Goal: Navigation & Orientation: Find specific page/section

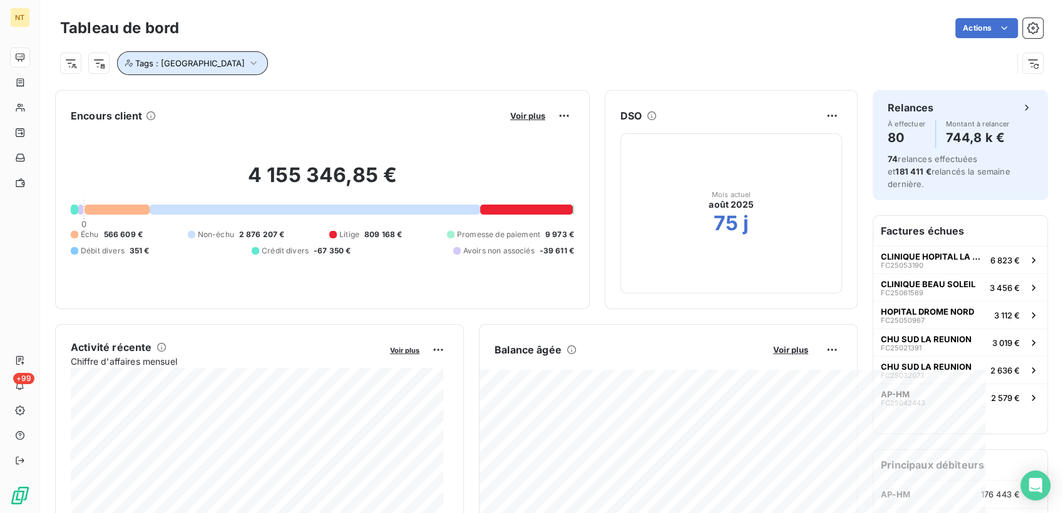
click at [211, 56] on button "Tags : [GEOGRAPHIC_DATA]" at bounding box center [192, 63] width 151 height 24
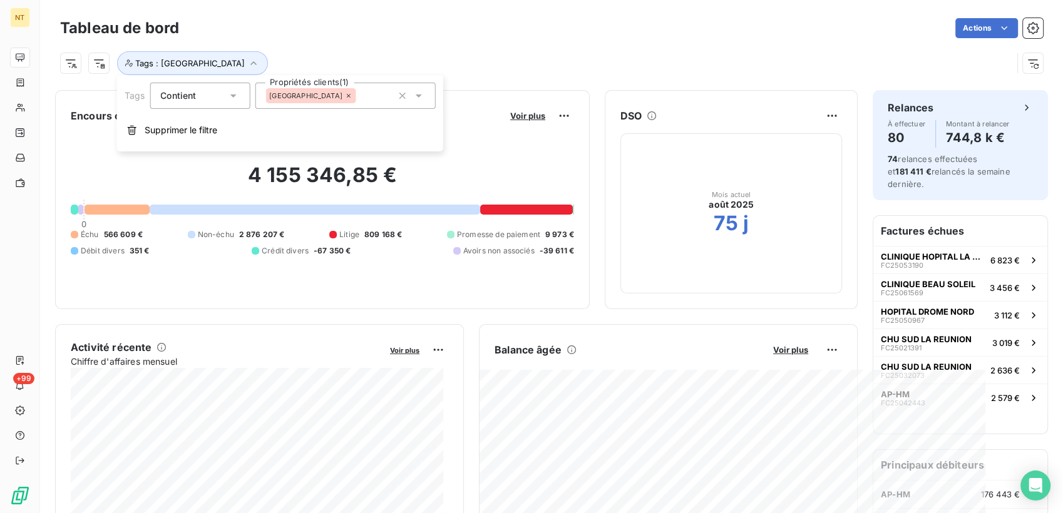
click at [345, 98] on icon at bounding box center [349, 96] width 8 height 8
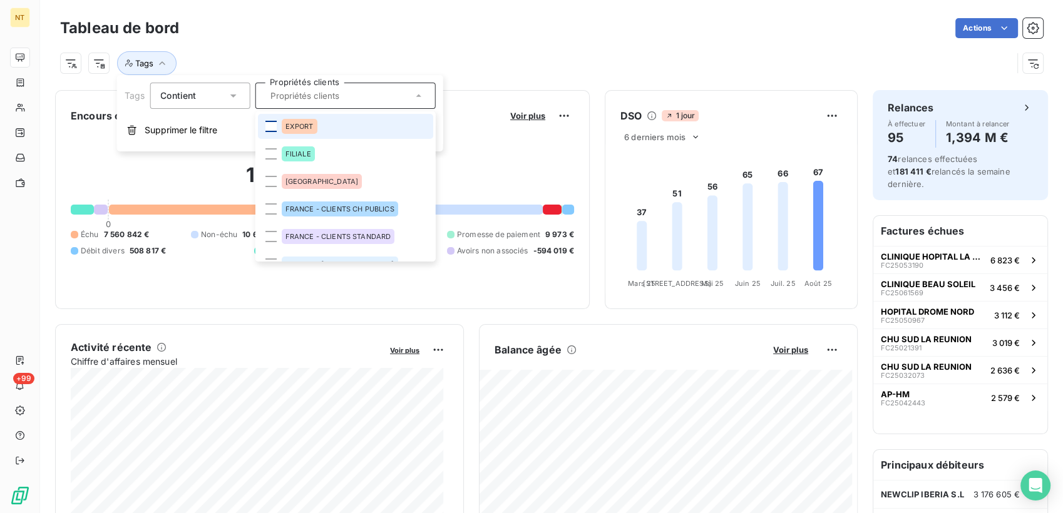
click at [274, 124] on div at bounding box center [270, 126] width 11 height 11
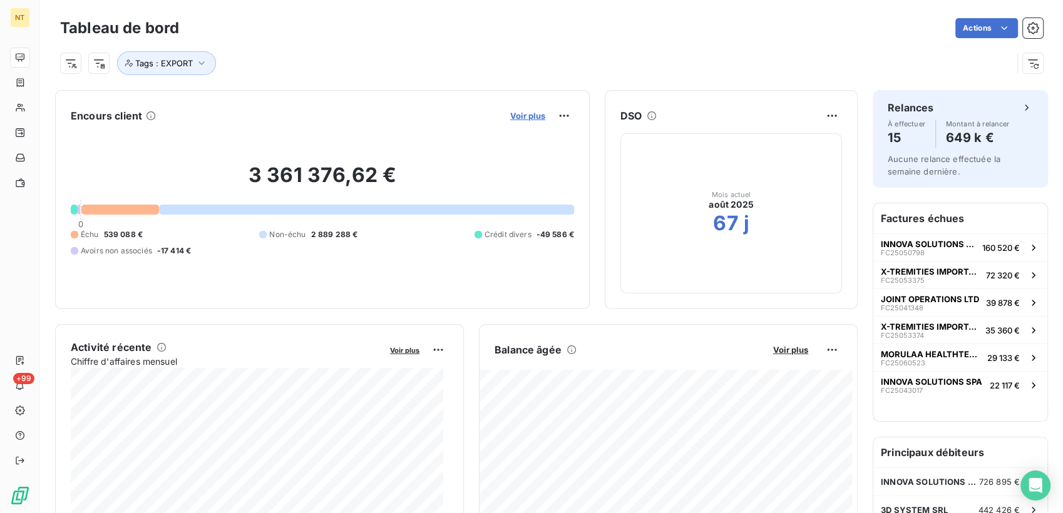
click at [520, 115] on span "Voir plus" at bounding box center [527, 116] width 35 height 10
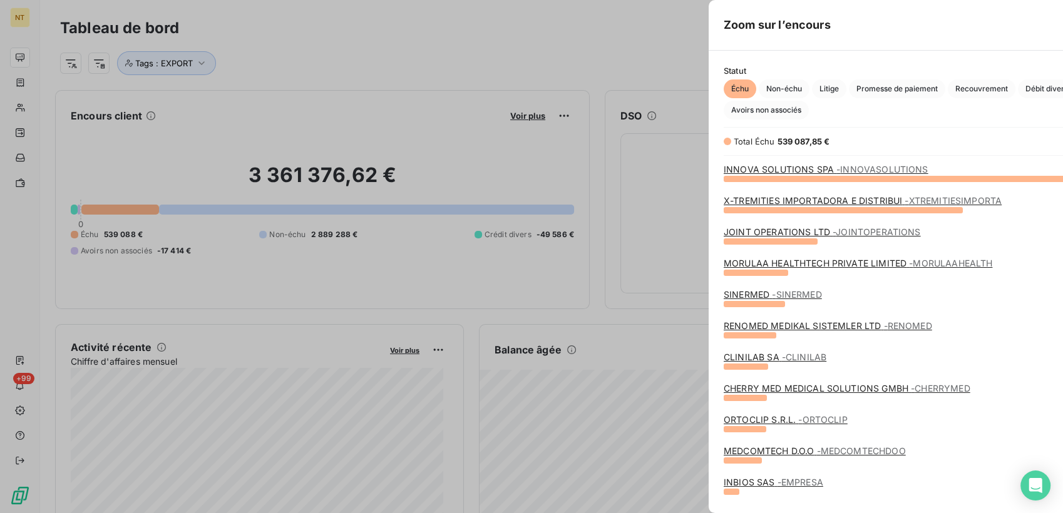
scroll to position [324, 470]
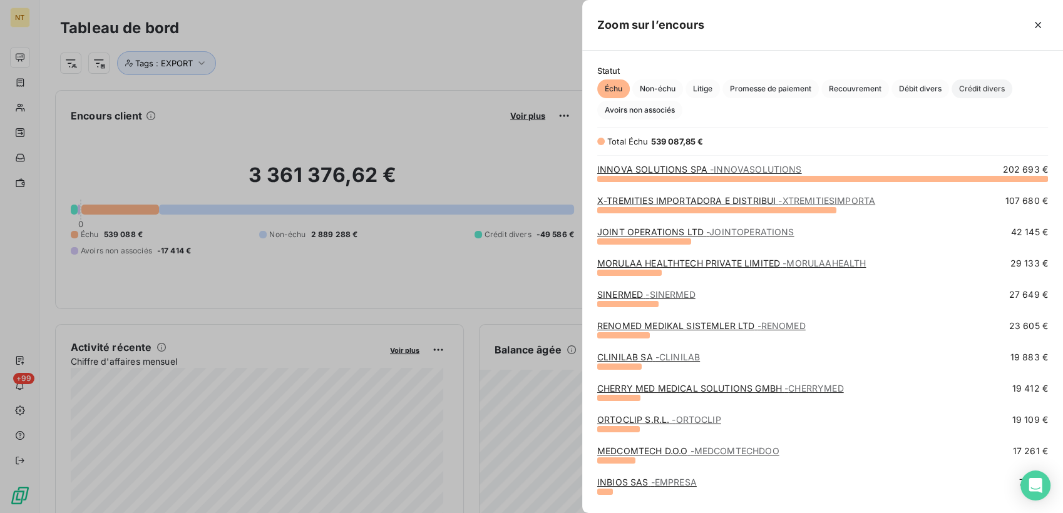
click at [978, 88] on span "Crédit divers" at bounding box center [982, 89] width 61 height 19
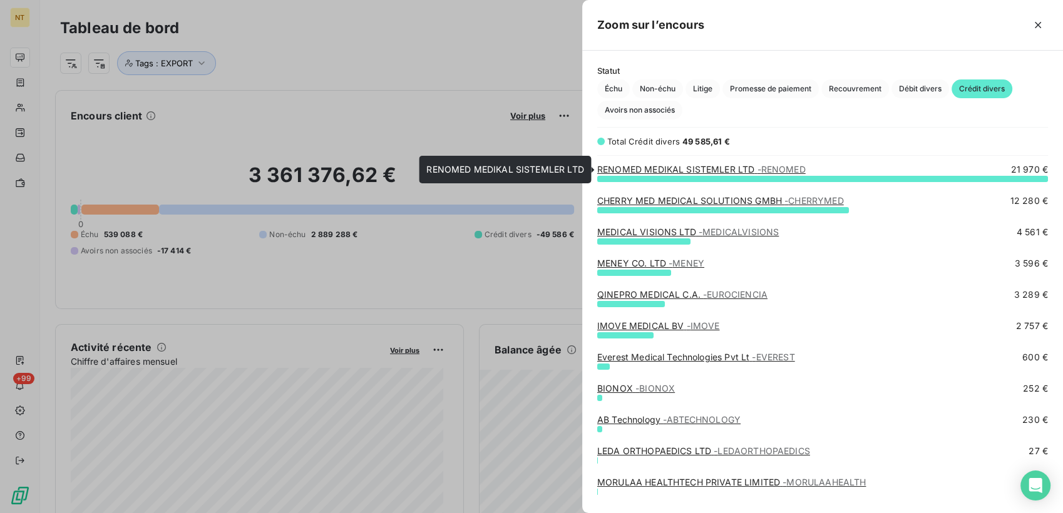
click at [702, 170] on link "RENOMED MEDIKAL SISTEMLER LTD - RENOMED" at bounding box center [701, 169] width 208 height 11
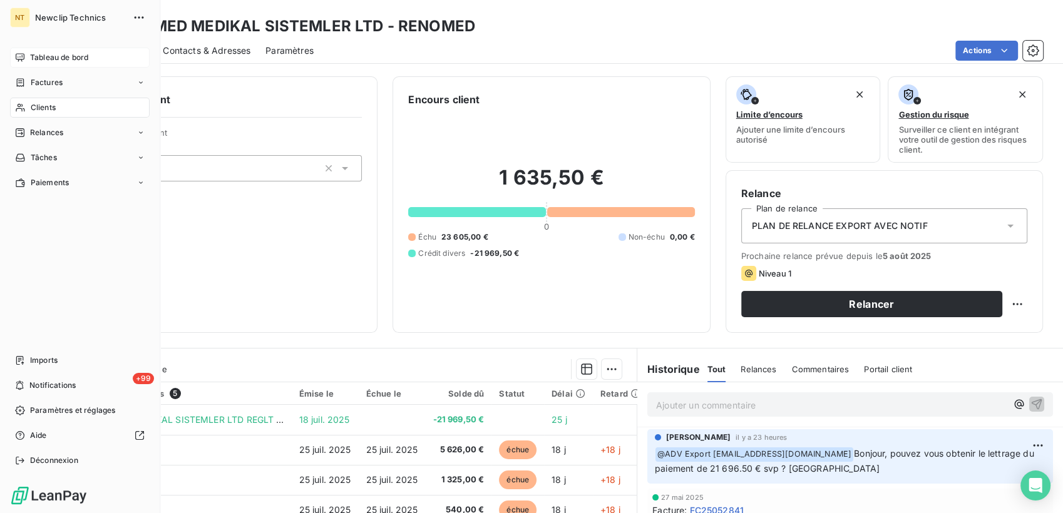
click at [29, 49] on div "Tableau de bord" at bounding box center [80, 58] width 140 height 20
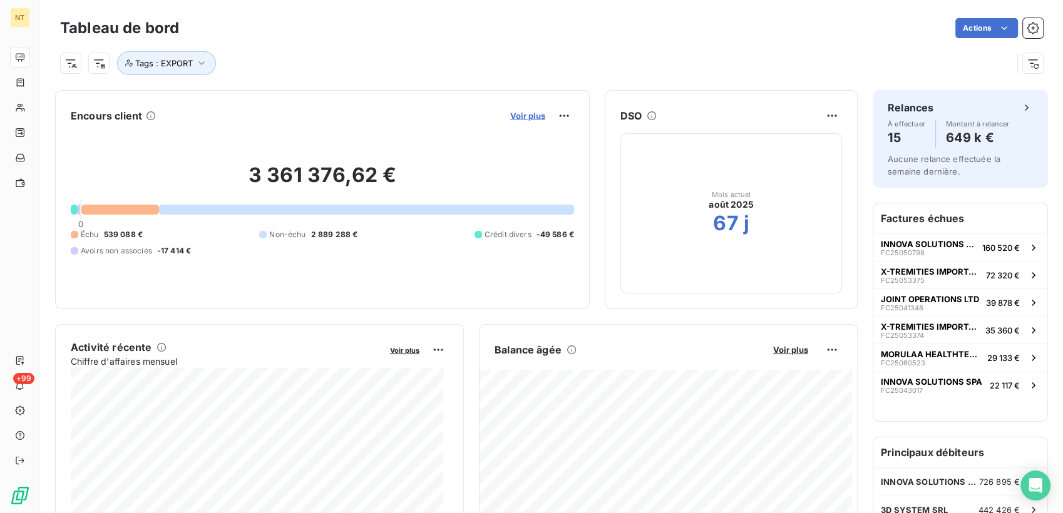
click at [517, 115] on span "Voir plus" at bounding box center [527, 116] width 35 height 10
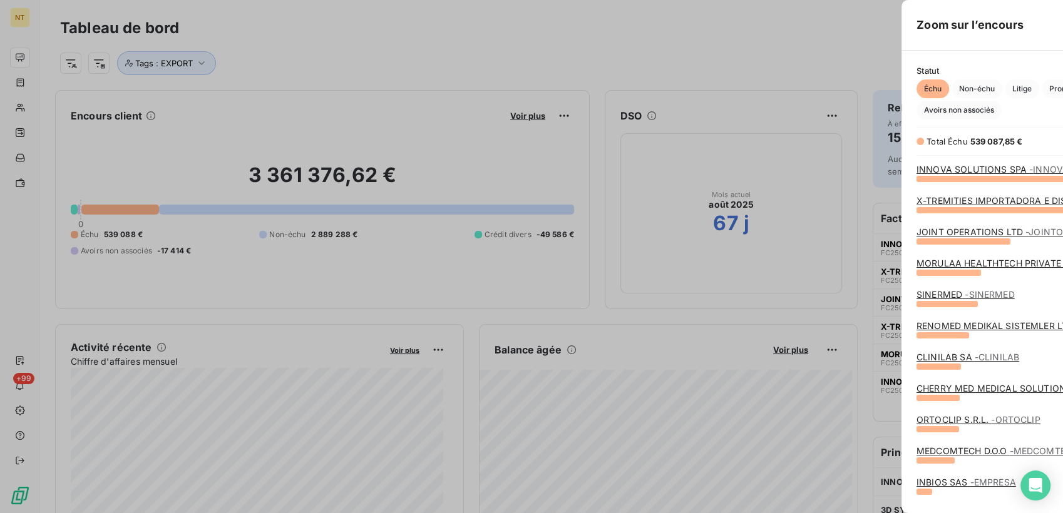
scroll to position [503, 470]
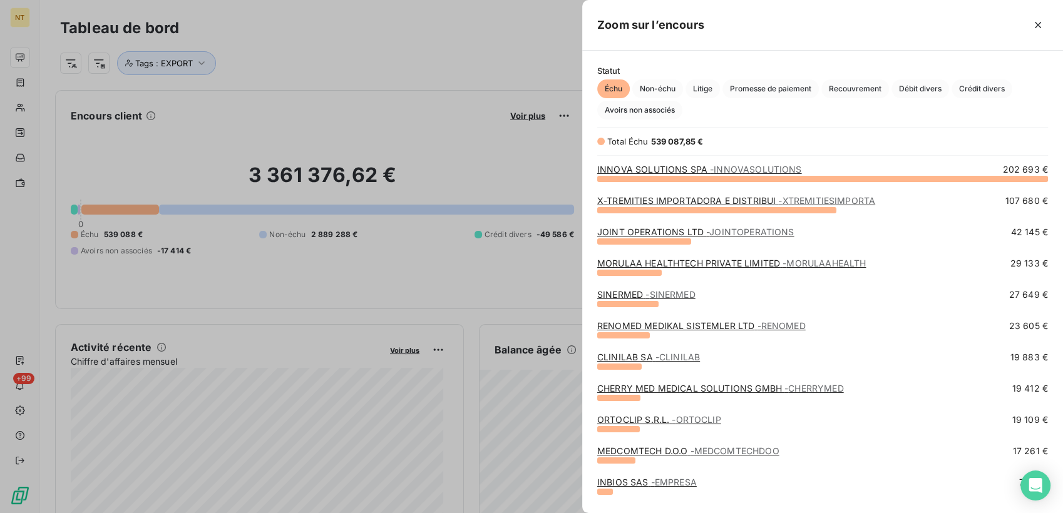
click at [654, 198] on link "X-TREMITIES IMPORTADORA E DISTRIBUI - XTREMITIESIMPORTA" at bounding box center [736, 200] width 278 height 11
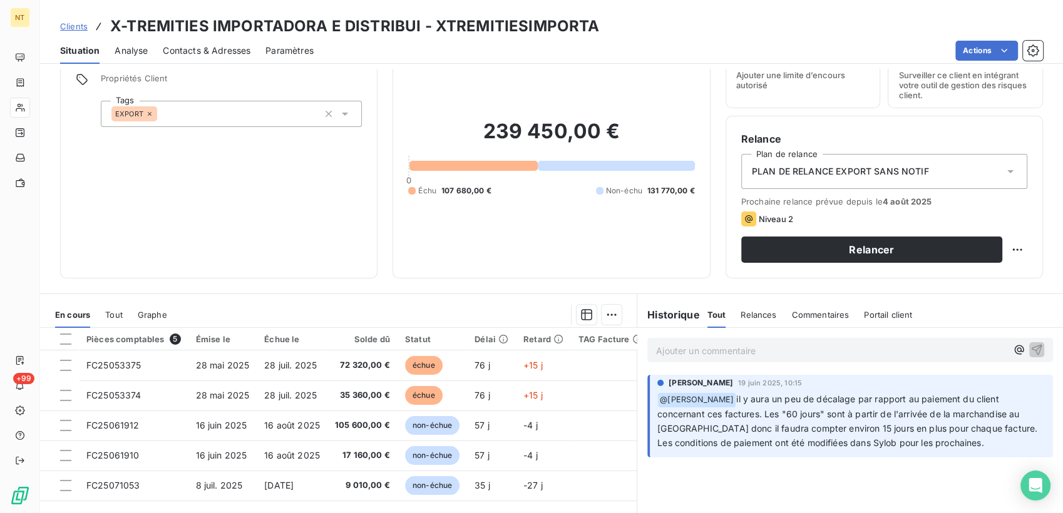
scroll to position [139, 0]
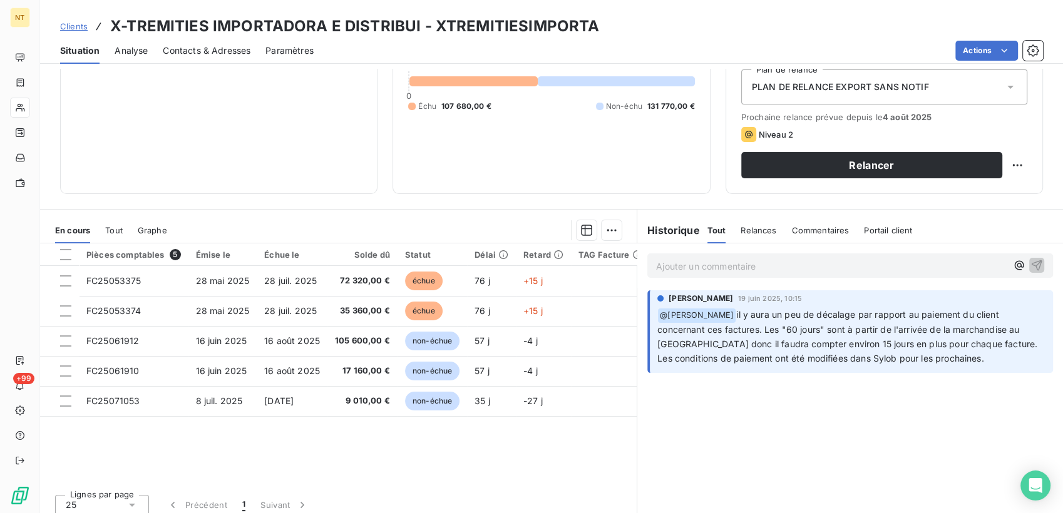
click at [839, 256] on div "Ajouter un commentaire ﻿" at bounding box center [850, 266] width 406 height 24
click at [1014, 265] on icon "button" at bounding box center [1018, 265] width 9 height 9
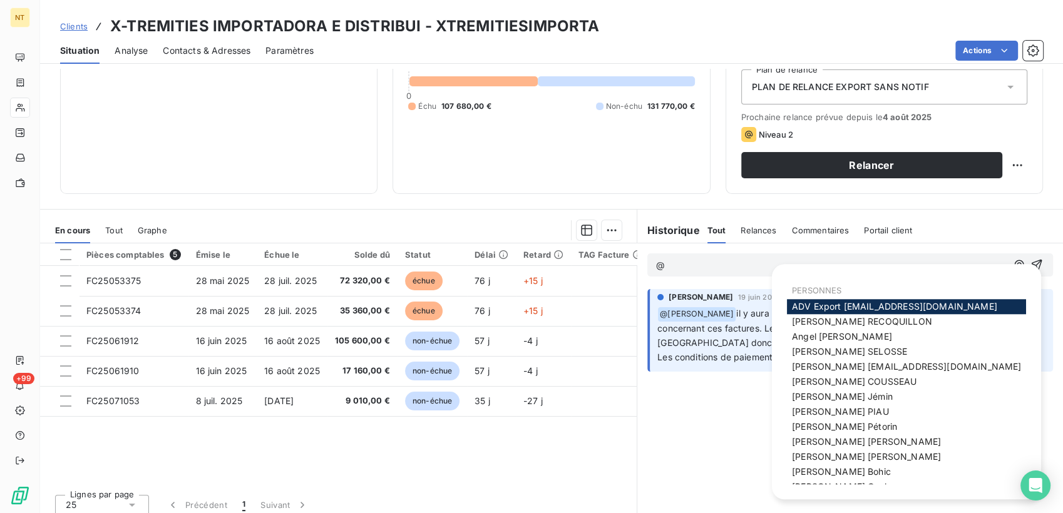
click at [804, 303] on span "ADV Export [EMAIL_ADDRESS][DOMAIN_NAME]" at bounding box center [894, 306] width 205 height 11
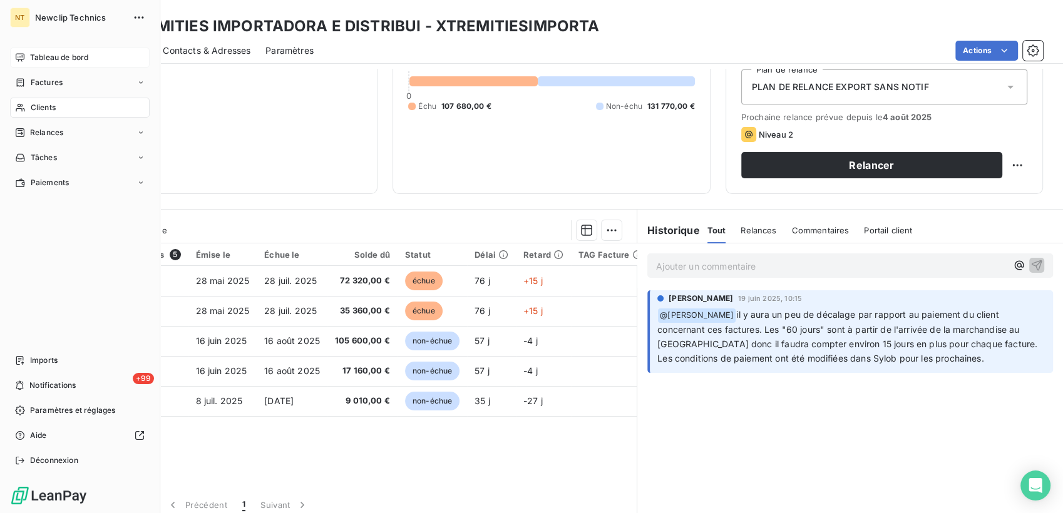
click at [27, 63] on div "Tableau de bord" at bounding box center [80, 58] width 140 height 20
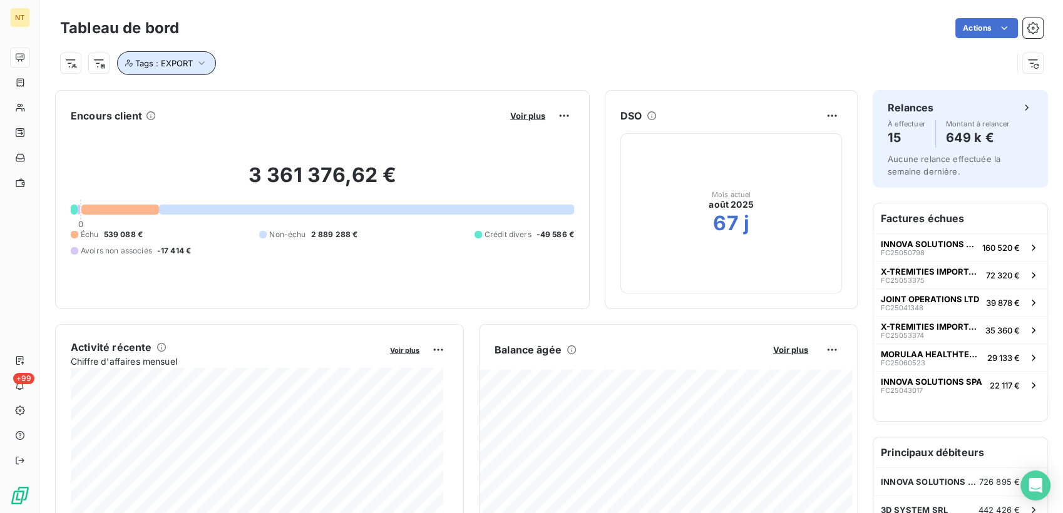
click at [190, 66] on span "Tags : EXPORT" at bounding box center [164, 63] width 58 height 10
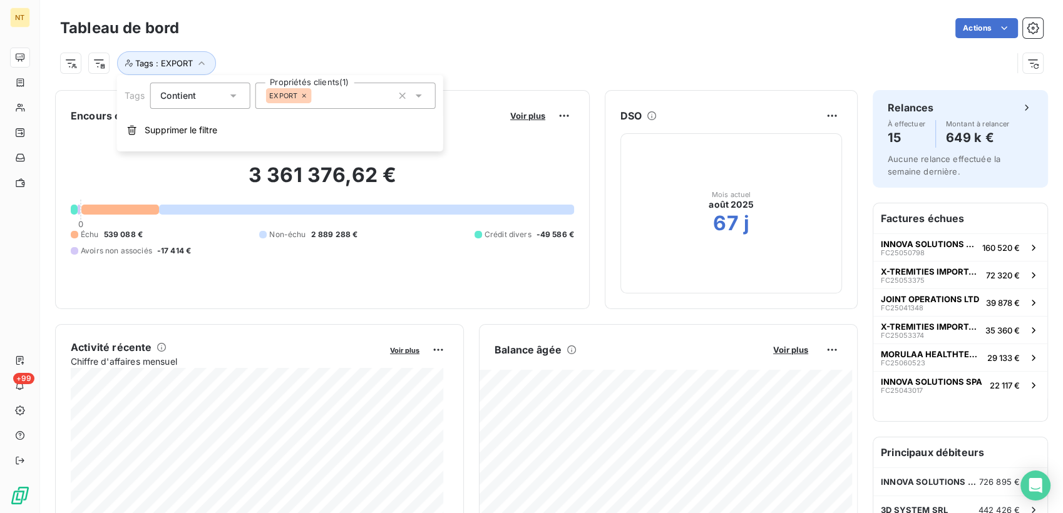
click at [305, 94] on icon at bounding box center [304, 96] width 8 height 8
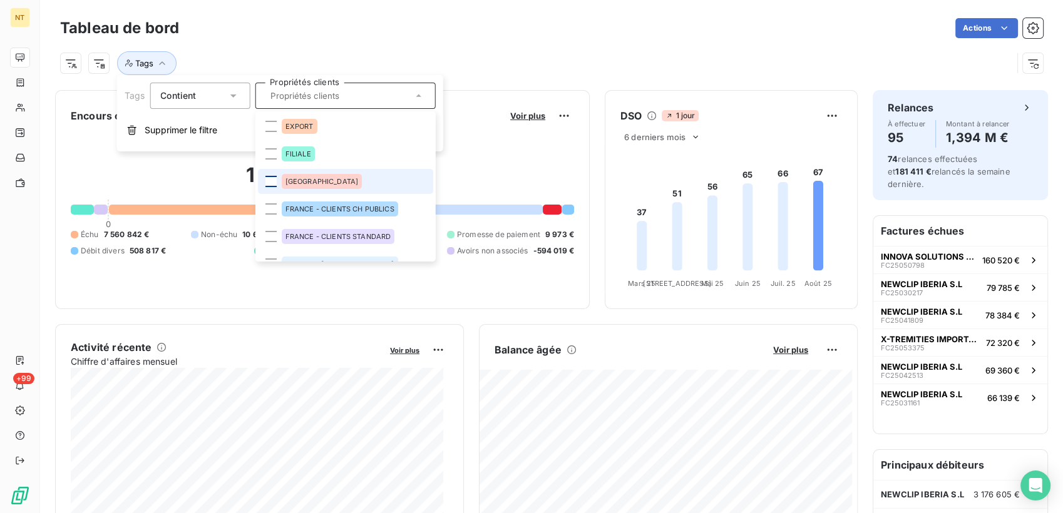
click at [271, 185] on div at bounding box center [270, 181] width 11 height 11
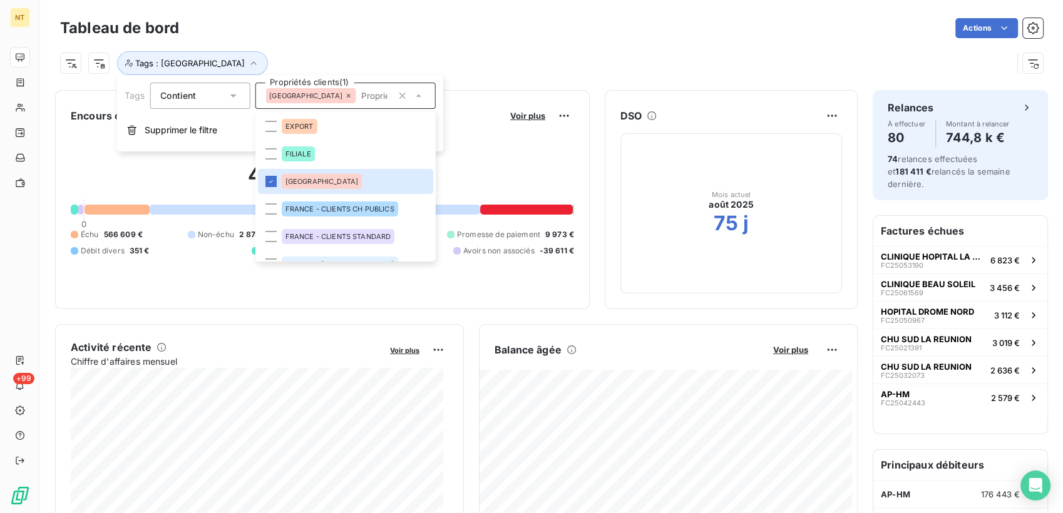
click at [328, 33] on div "Actions" at bounding box center [618, 28] width 849 height 20
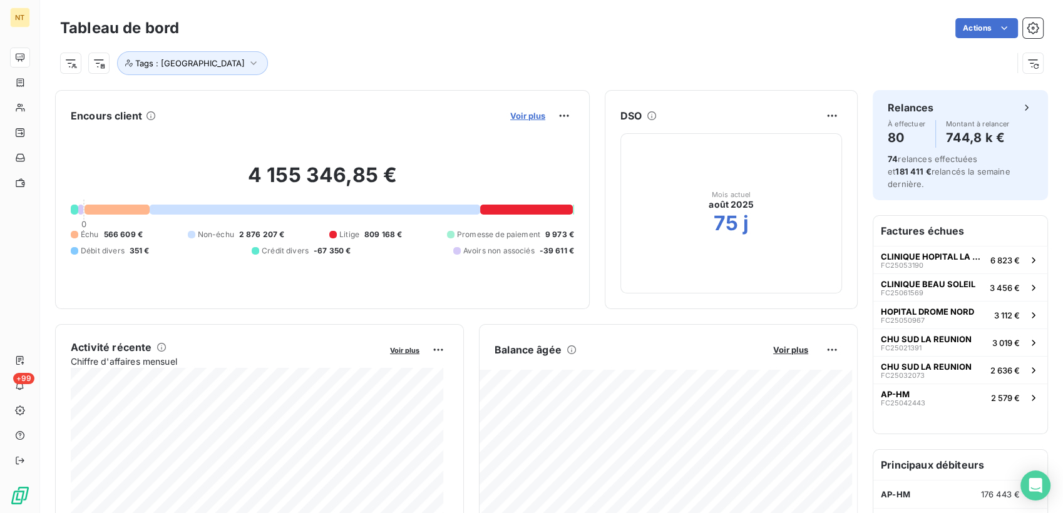
click at [513, 113] on span "Voir plus" at bounding box center [527, 116] width 35 height 10
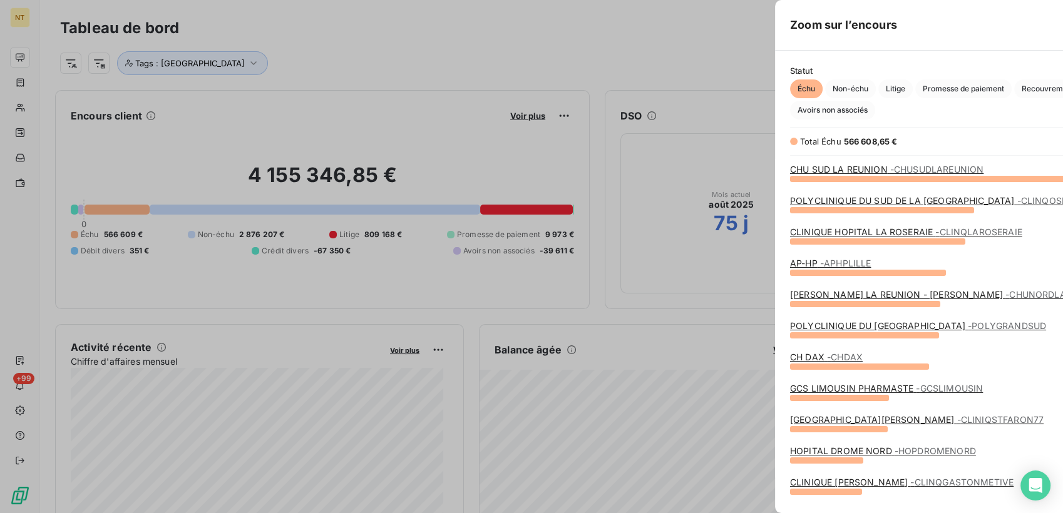
scroll to position [324, 470]
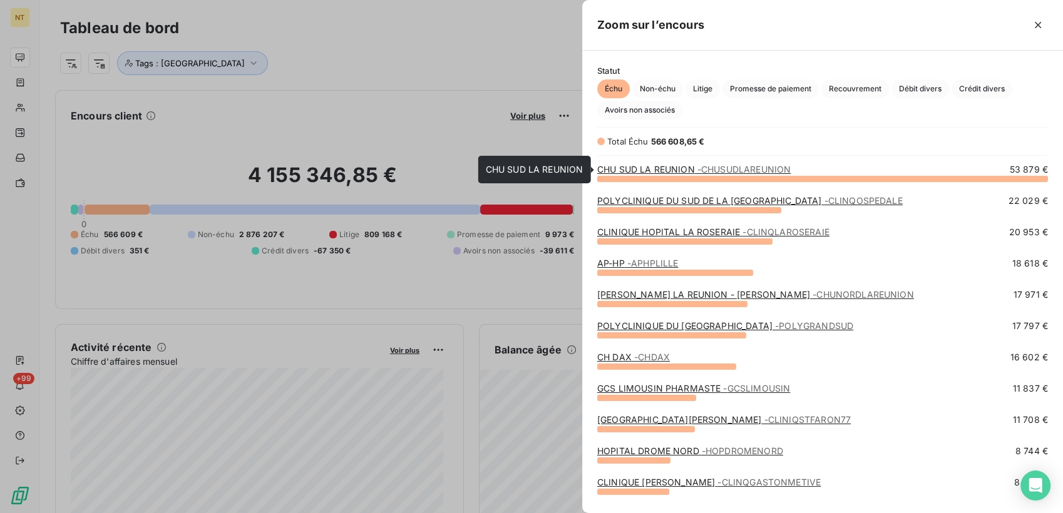
click at [774, 173] on span "- CHUSUDLAREUNION" at bounding box center [743, 169] width 93 height 11
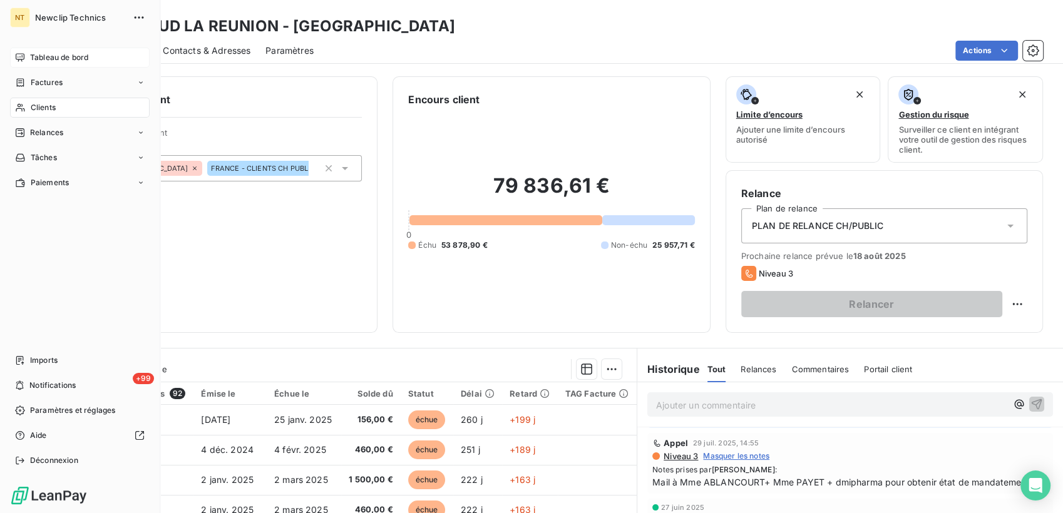
click at [25, 53] on div "Tableau de bord" at bounding box center [80, 58] width 140 height 20
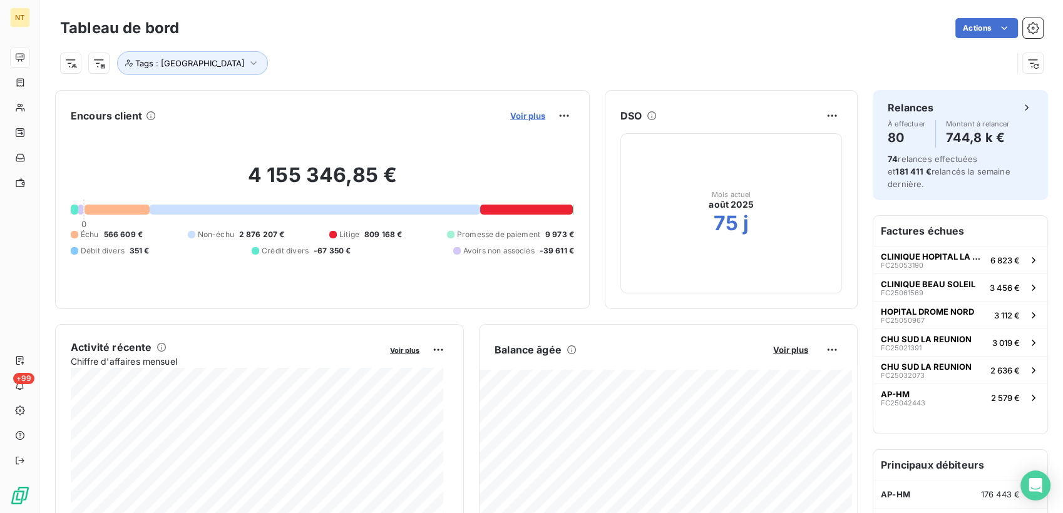
click at [518, 118] on span "Voir plus" at bounding box center [527, 116] width 35 height 10
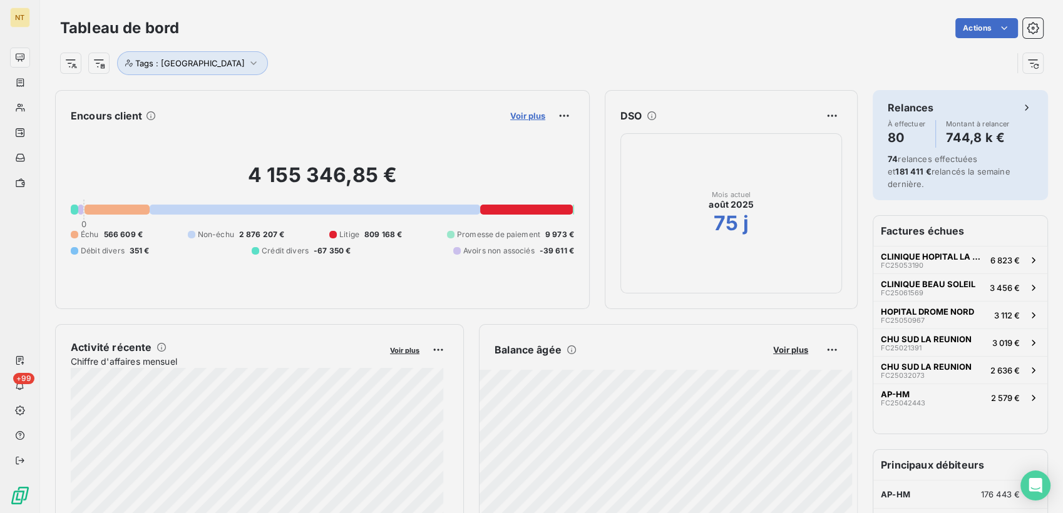
scroll to position [11, 11]
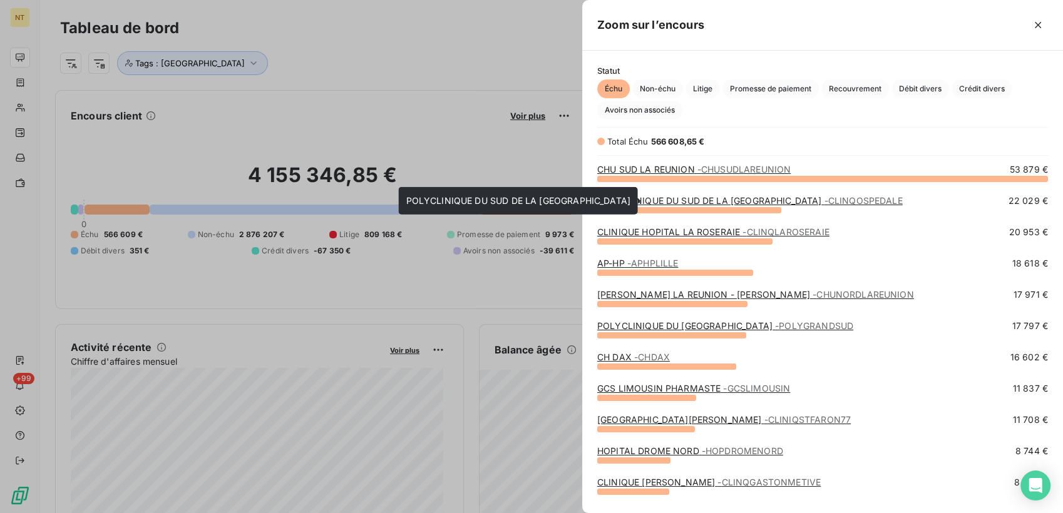
click at [680, 201] on link "POLYCLINIQUE DU SUD DE LA CORSE - S - CLINQOSPEDALE" at bounding box center [749, 200] width 305 height 11
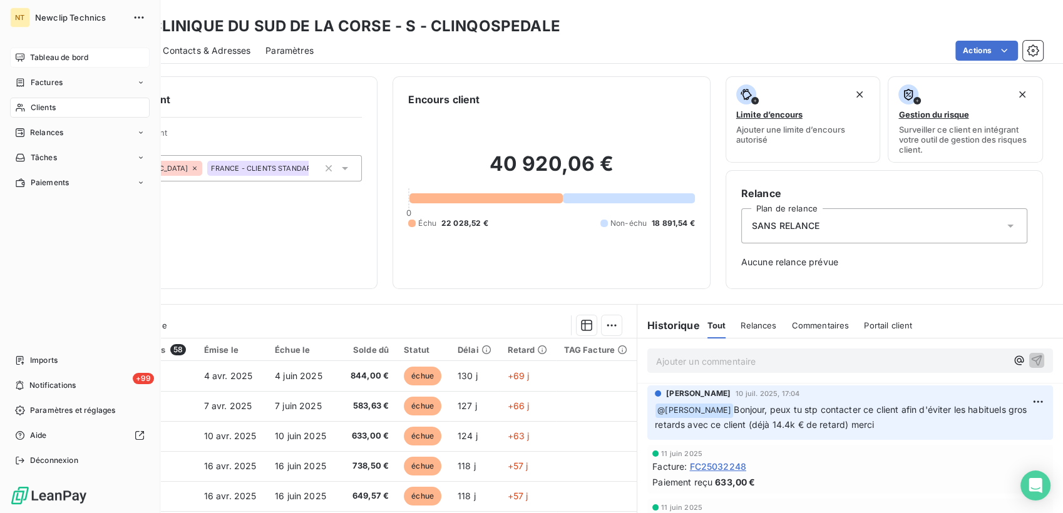
click at [28, 58] on div "Tableau de bord" at bounding box center [80, 58] width 140 height 20
